Goal: Obtain resource: Download file/media

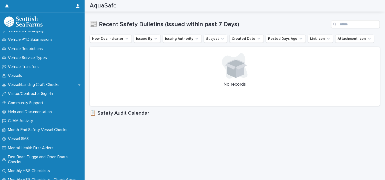
scroll to position [425, 0]
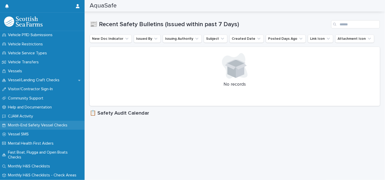
click at [48, 127] on p "Month-End Safety Vessel Checks" at bounding box center [39, 125] width 66 height 5
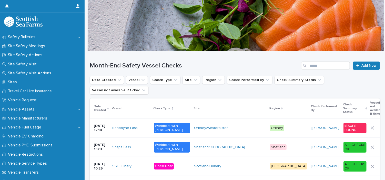
scroll to position [305, 0]
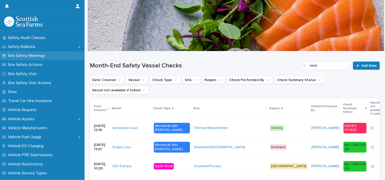
click at [38, 55] on p "Site Safety Meetings" at bounding box center [27, 55] width 43 height 5
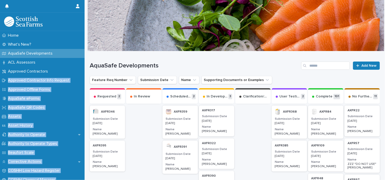
drag, startPoint x: 85, startPoint y: 53, endPoint x: 83, endPoint y: 67, distance: 14.0
click at [367, 31] on div at bounding box center [236, 25] width 297 height 51
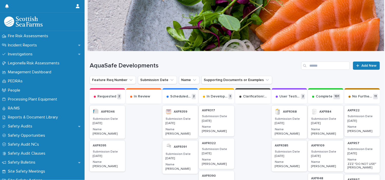
scroll to position [190, 0]
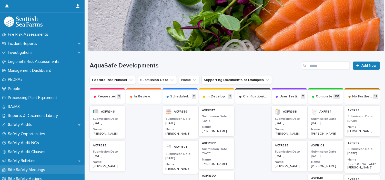
click at [44, 168] on p "Site Safety Meetings" at bounding box center [27, 170] width 43 height 5
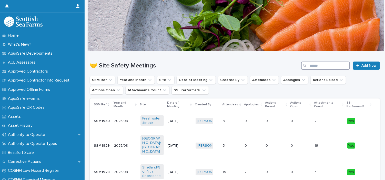
click at [313, 67] on input "Search" at bounding box center [326, 66] width 49 height 8
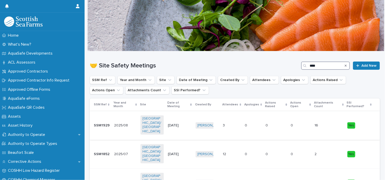
type input "****"
click at [105, 122] on p "SSM1929" at bounding box center [102, 124] width 17 height 5
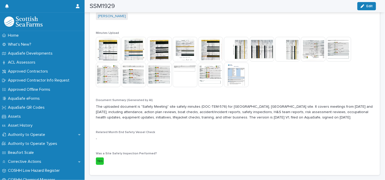
scroll to position [152, 0]
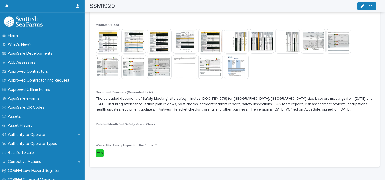
click at [244, 59] on img at bounding box center [236, 67] width 25 height 25
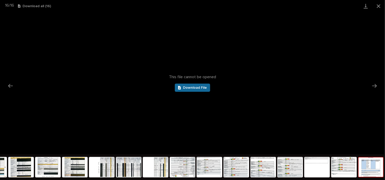
click at [201, 86] on span "Download File" at bounding box center [195, 88] width 24 height 4
